Goal: Task Accomplishment & Management: Use online tool/utility

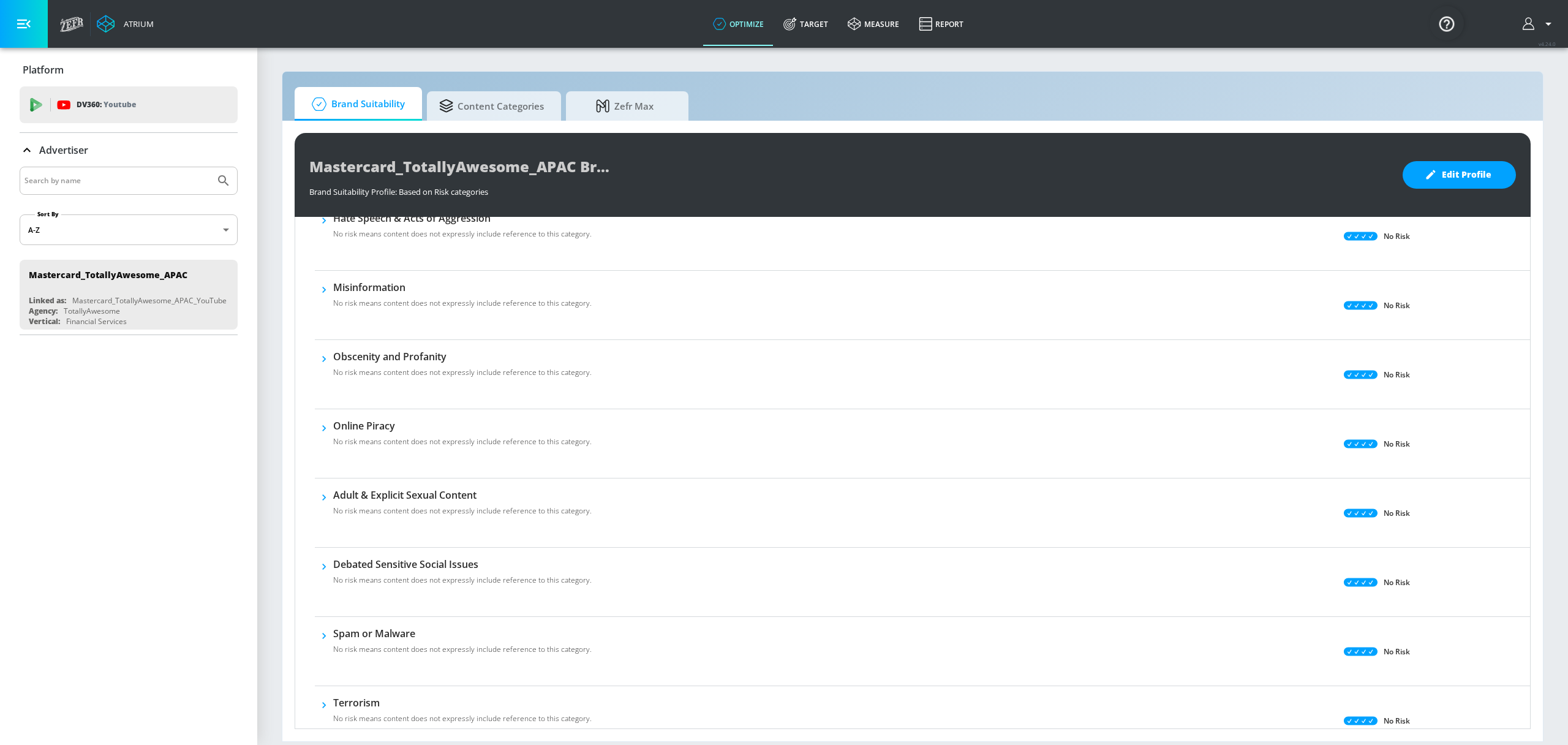
scroll to position [90, 0]
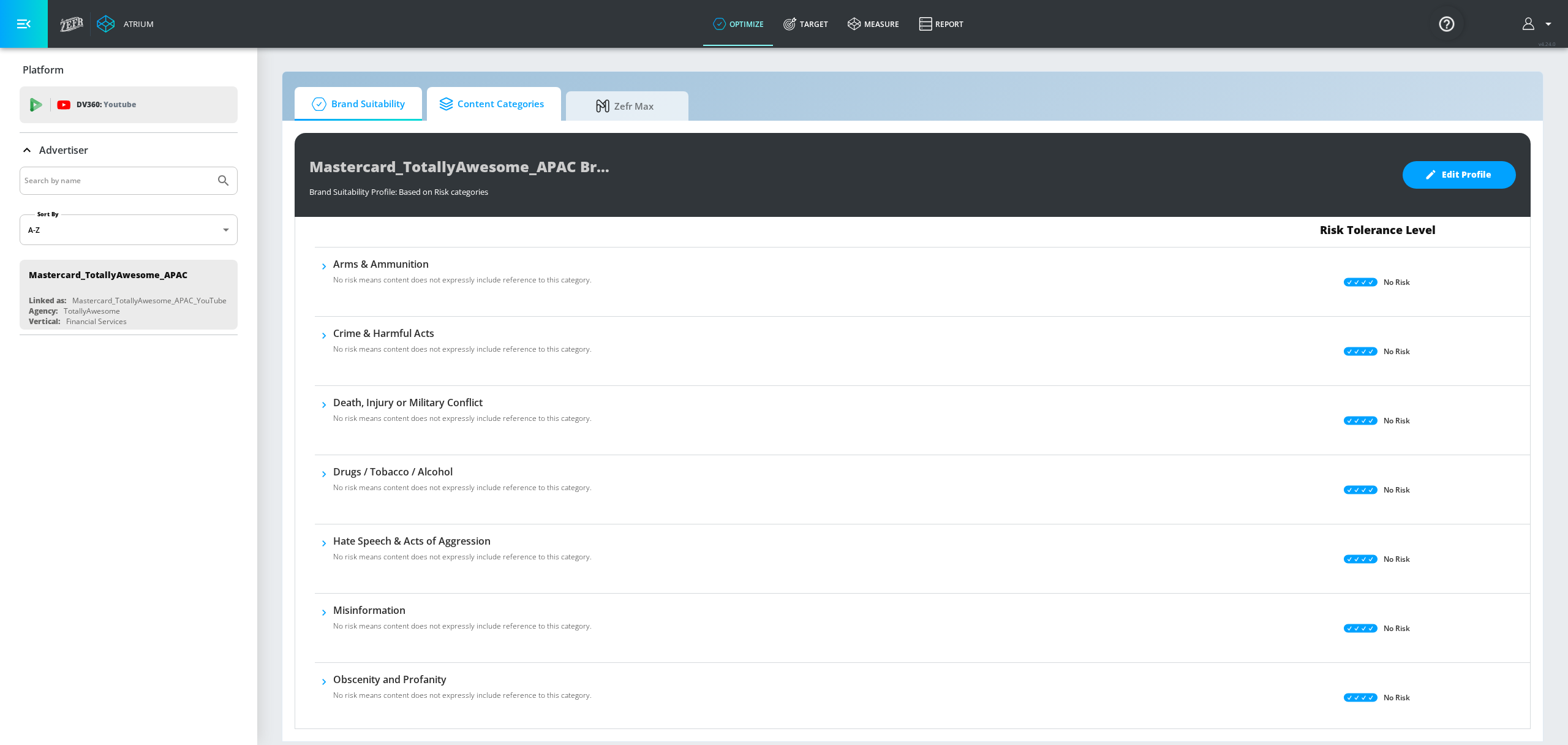
click at [481, 94] on span "Content Categories" at bounding box center [492, 104] width 105 height 29
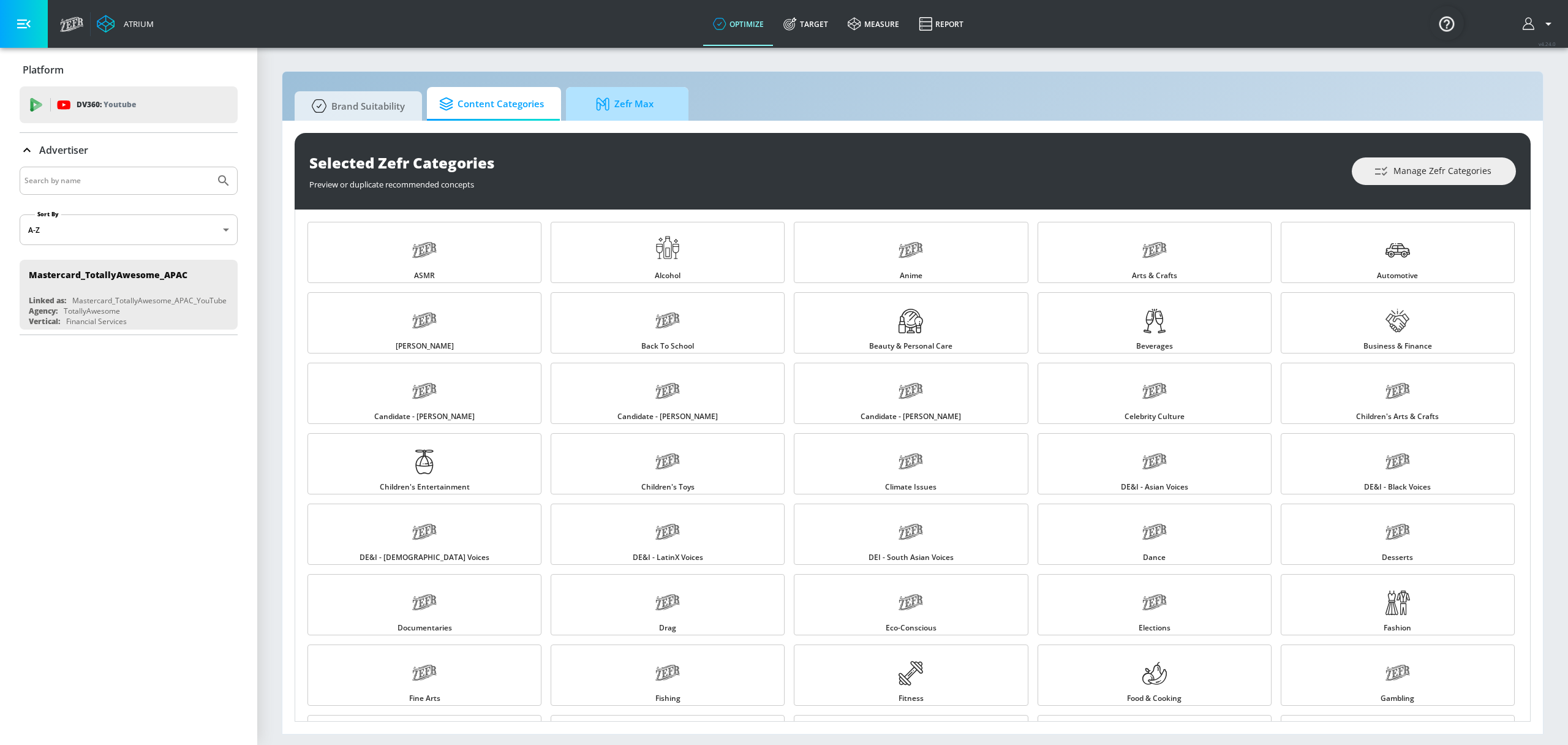
click at [653, 109] on span "Zefr Max" at bounding box center [625, 104] width 93 height 29
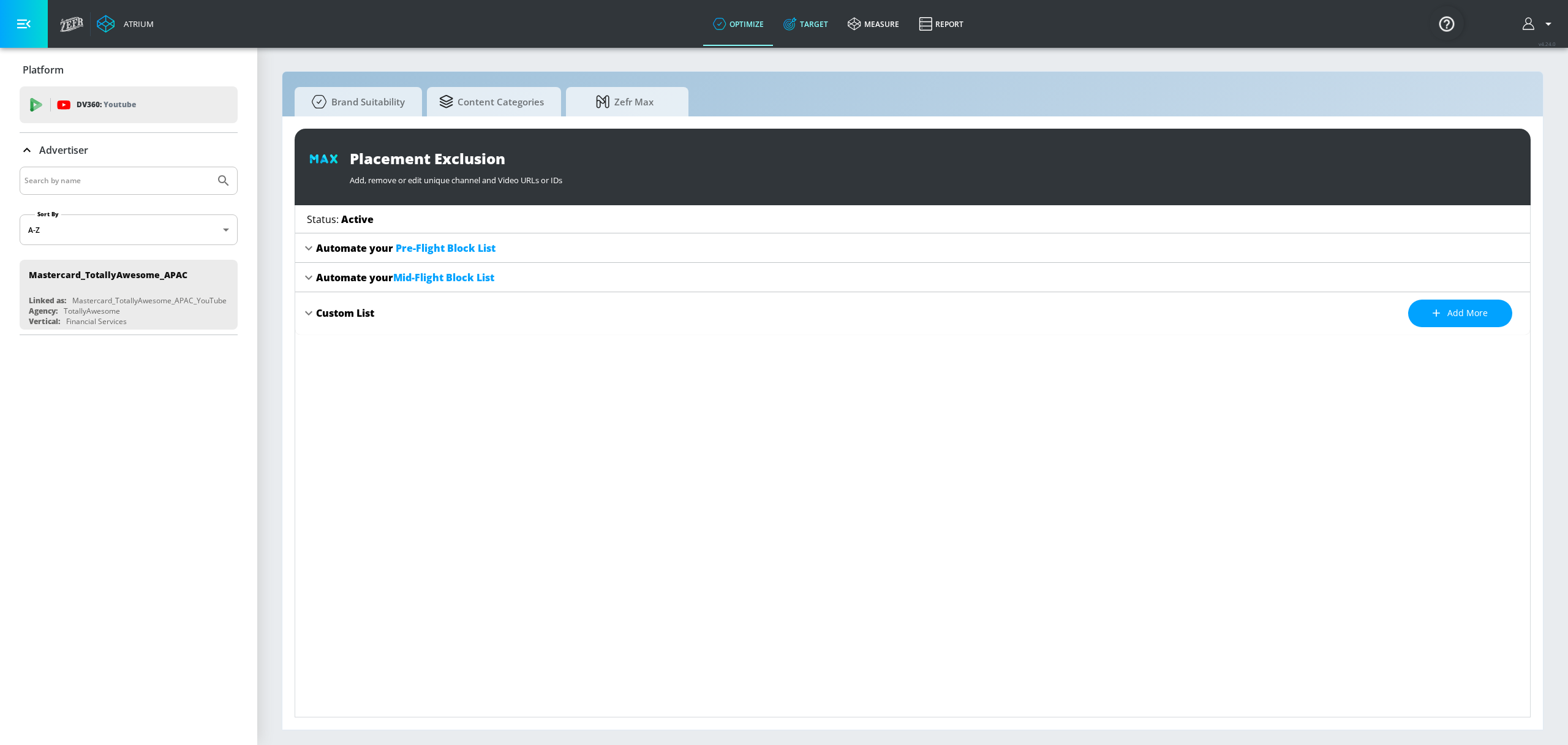
click at [819, 28] on link "Target" at bounding box center [806, 23] width 64 height 44
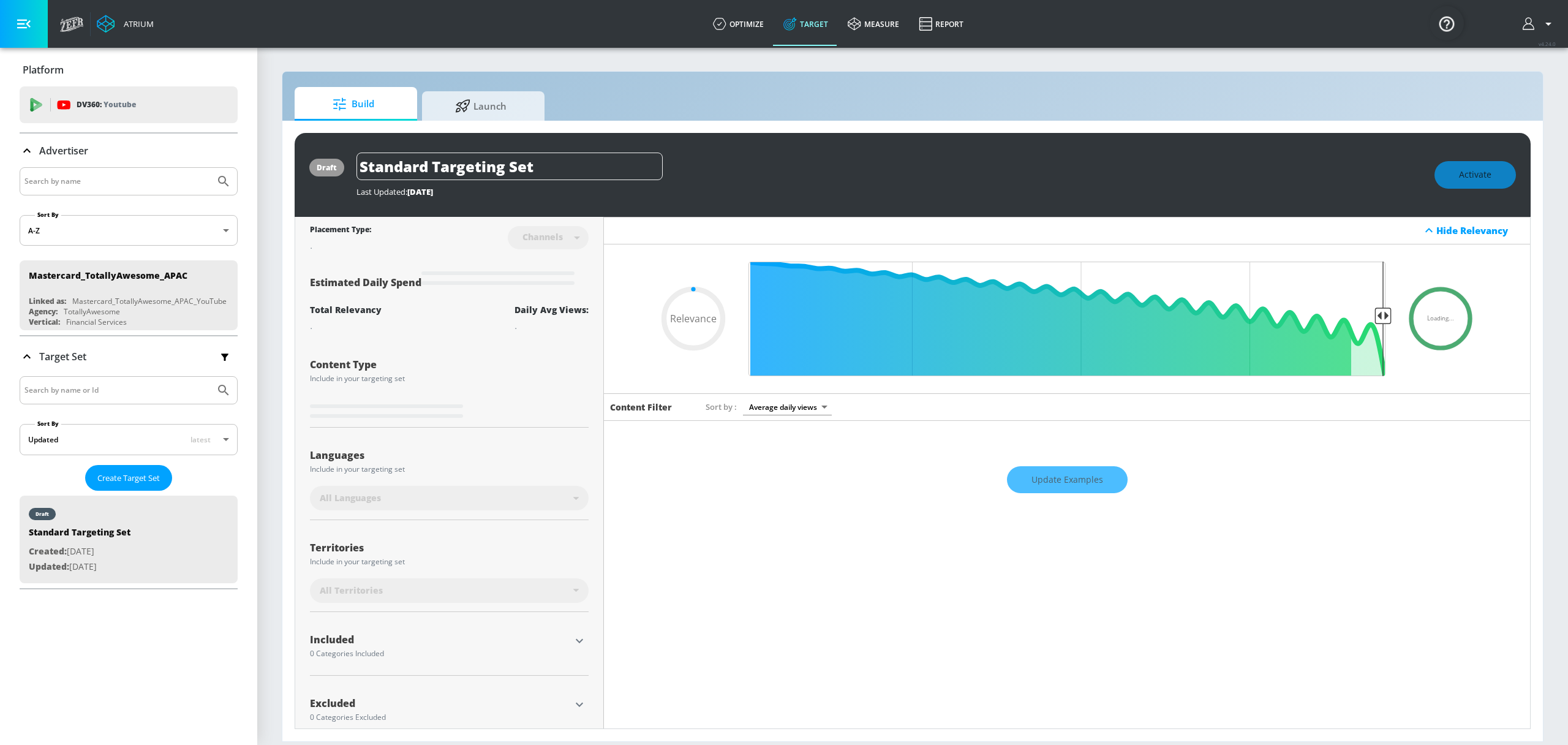
scroll to position [21, 0]
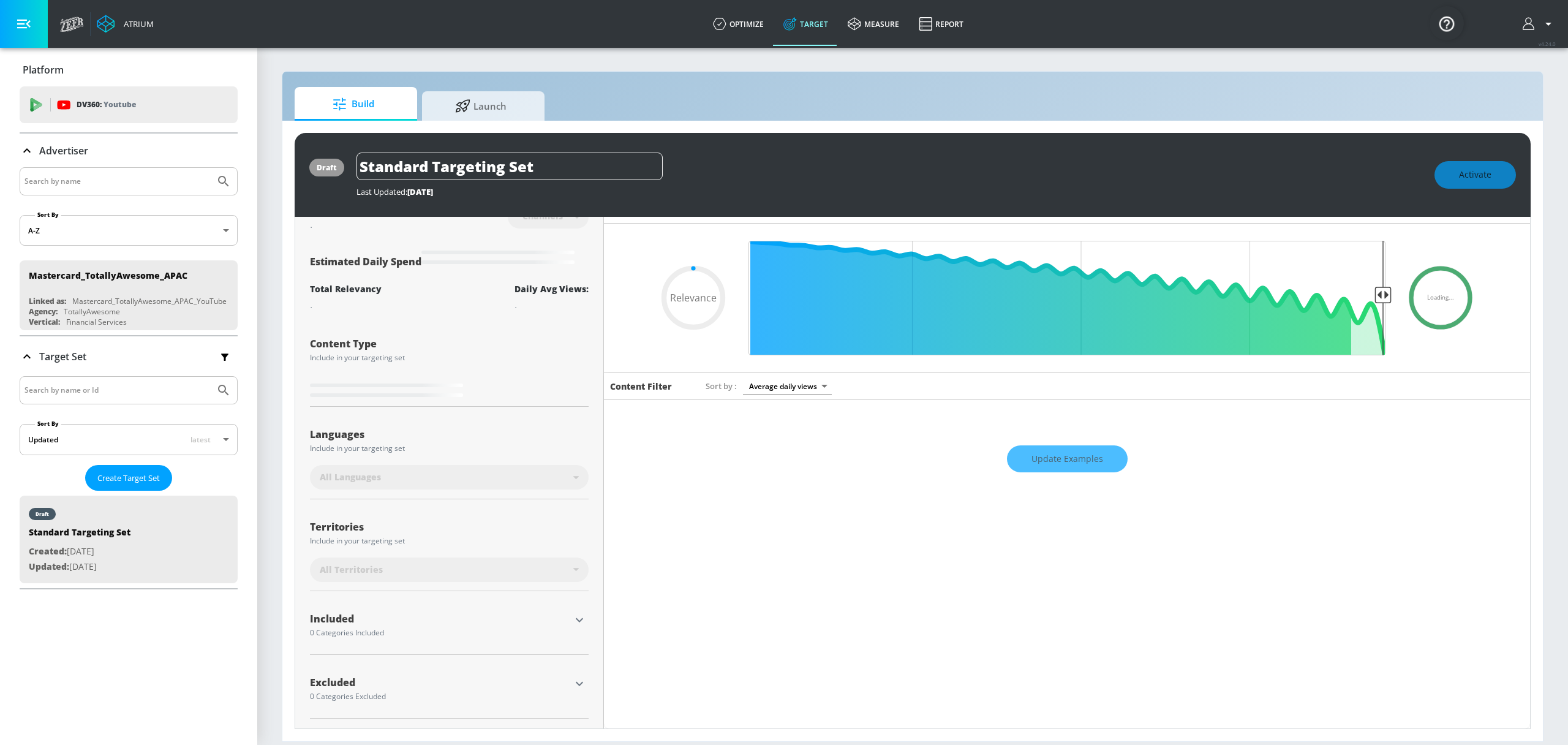
type input "0.6"
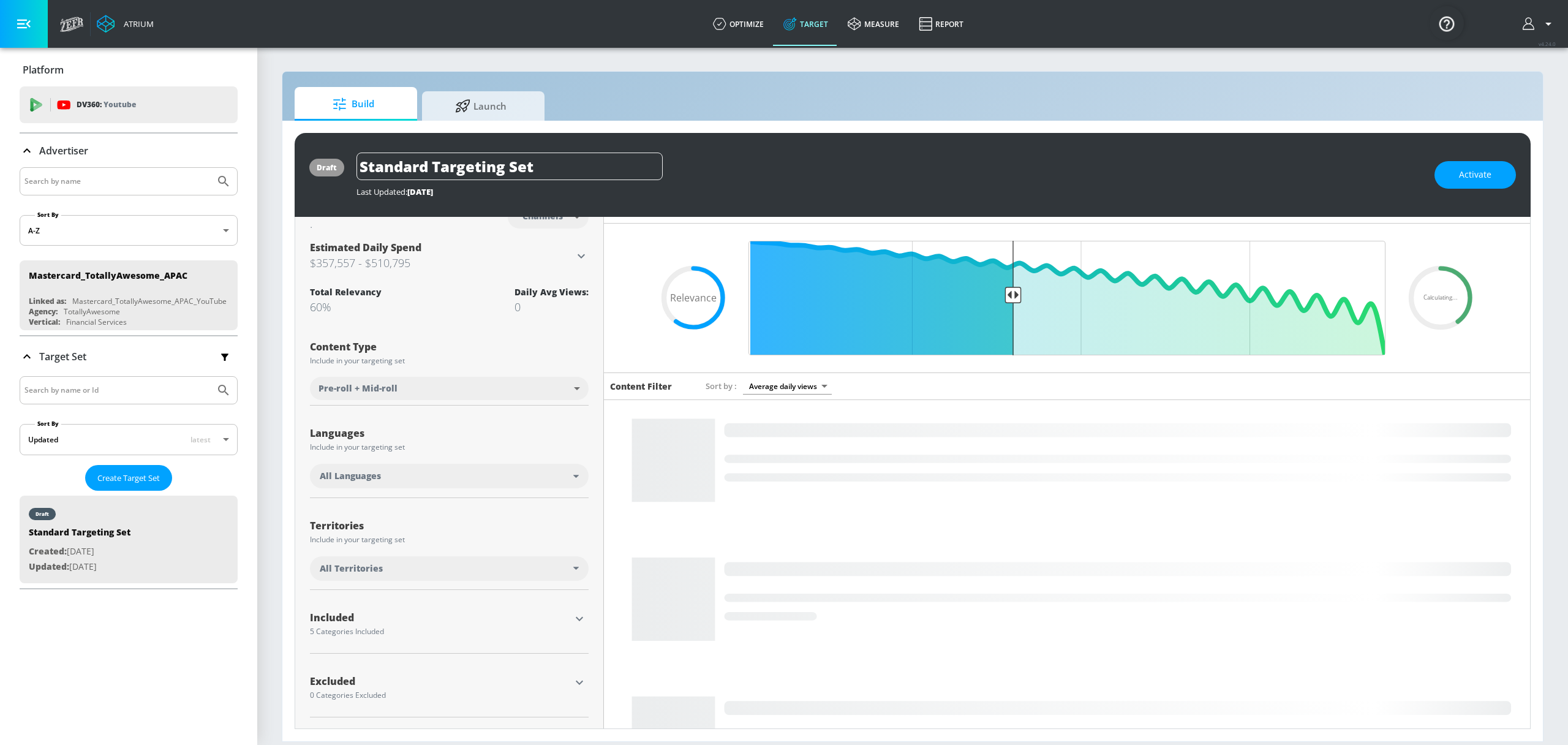
click at [575, 619] on icon "button" at bounding box center [579, 619] width 15 height 15
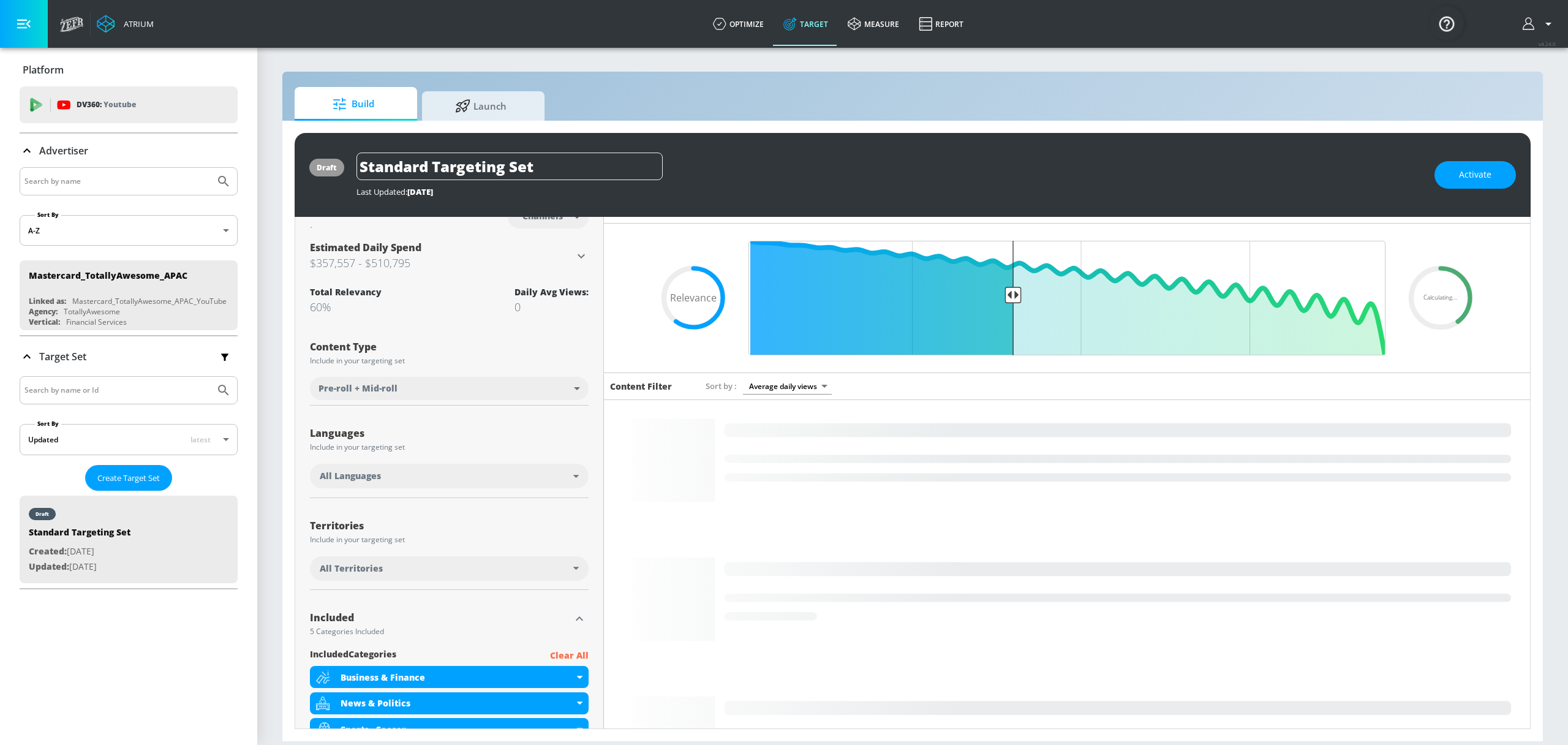
scroll to position [131, 0]
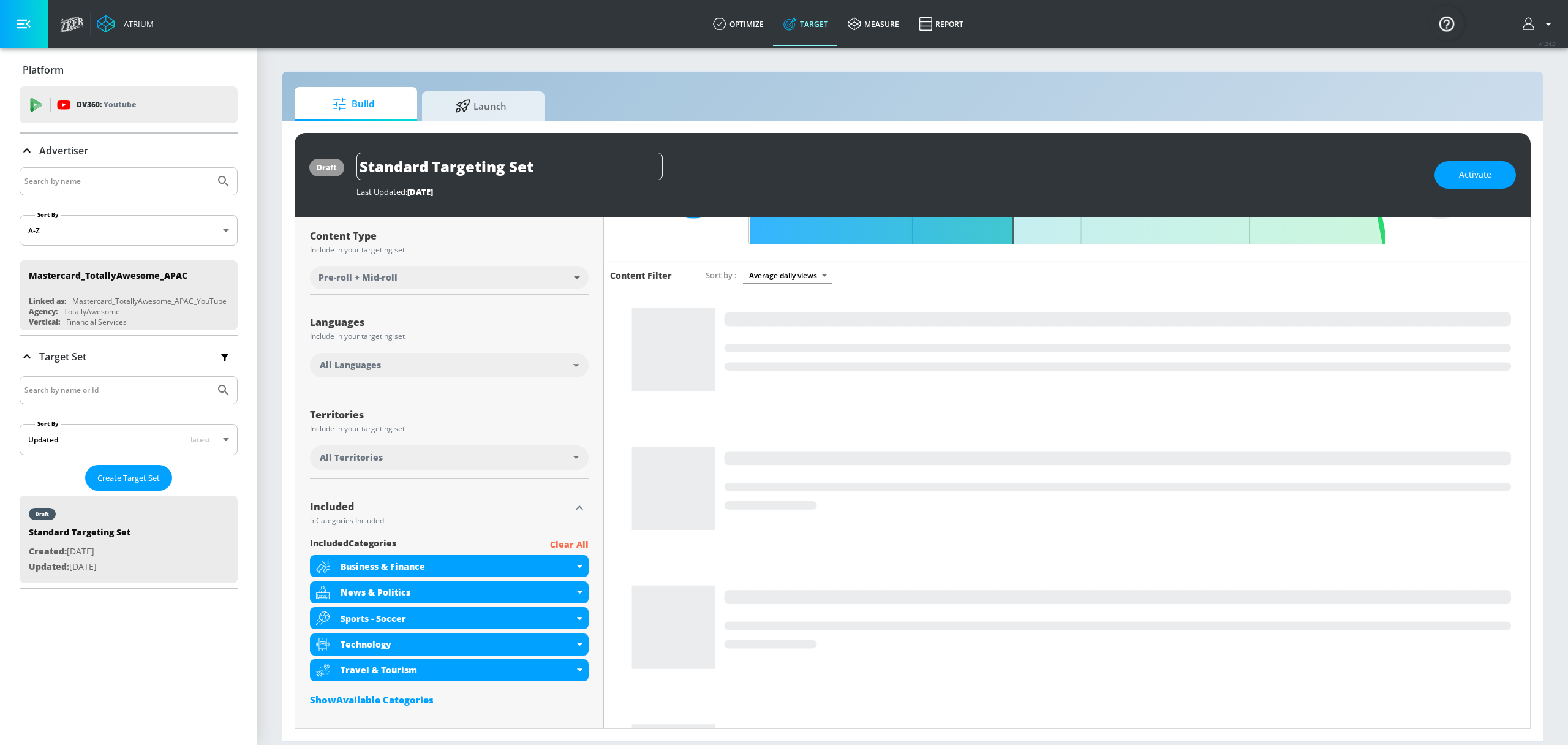
click at [575, 509] on icon "button" at bounding box center [579, 507] width 7 height 4
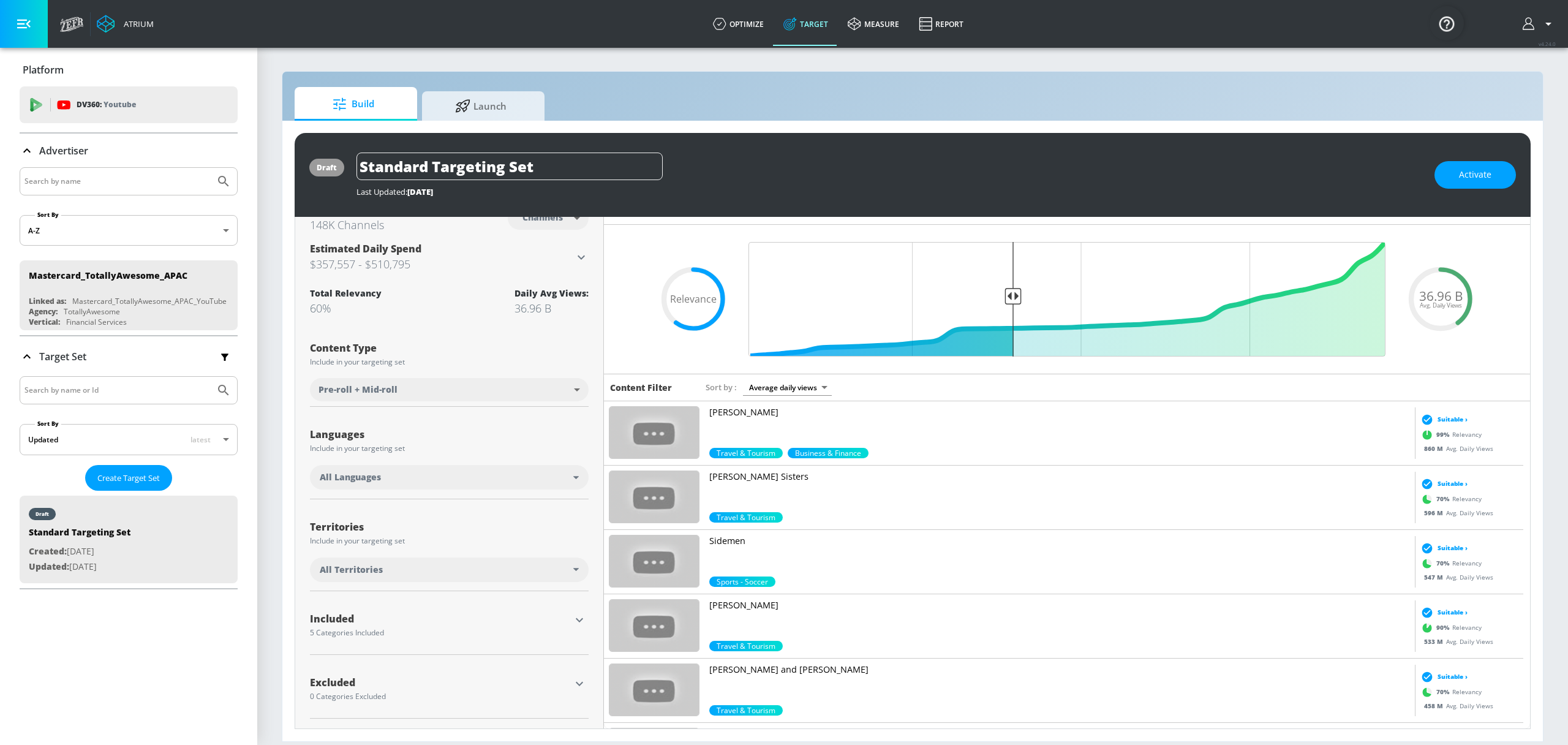
scroll to position [19, 0]
